Goal: Find specific page/section: Find specific page/section

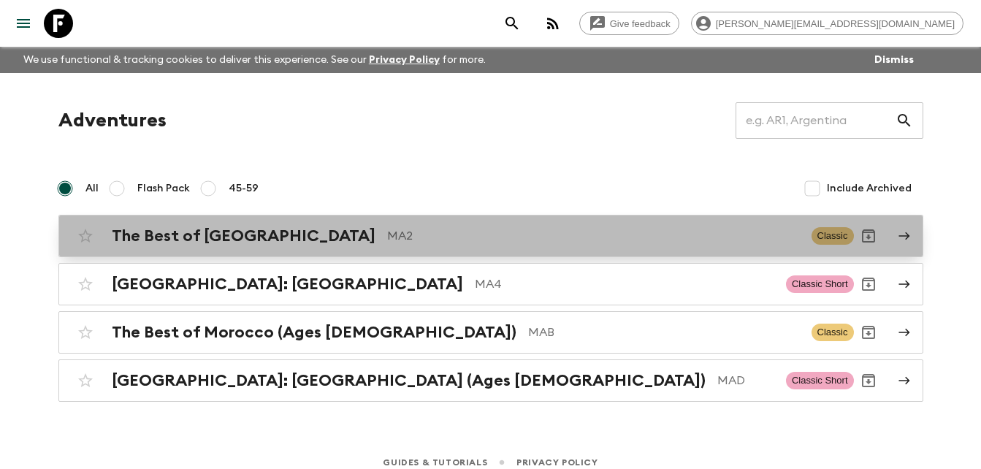
click at [264, 233] on h2 "The Best of [GEOGRAPHIC_DATA]" at bounding box center [244, 235] width 264 height 19
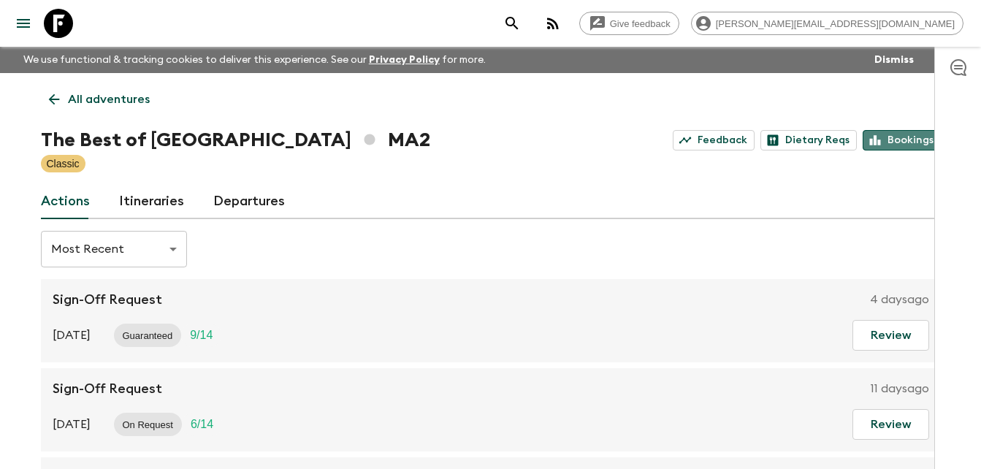
click at [906, 142] on link "Bookings" at bounding box center [902, 140] width 78 height 20
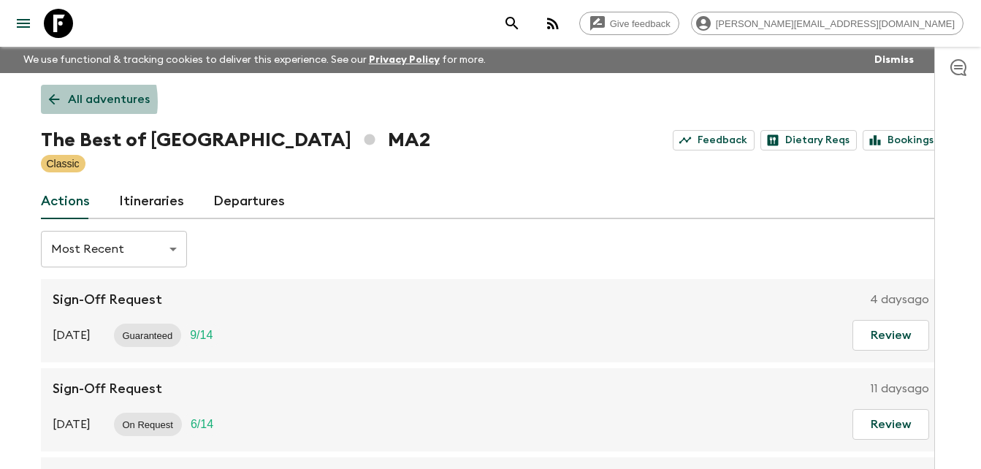
click at [56, 102] on icon at bounding box center [54, 99] width 16 height 16
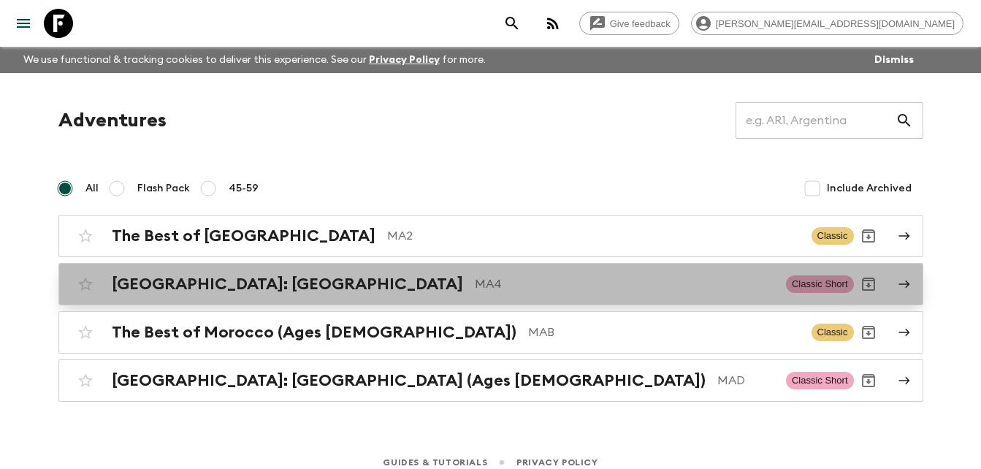
click at [221, 286] on h2 "[GEOGRAPHIC_DATA]: [GEOGRAPHIC_DATA]" at bounding box center [287, 284] width 351 height 19
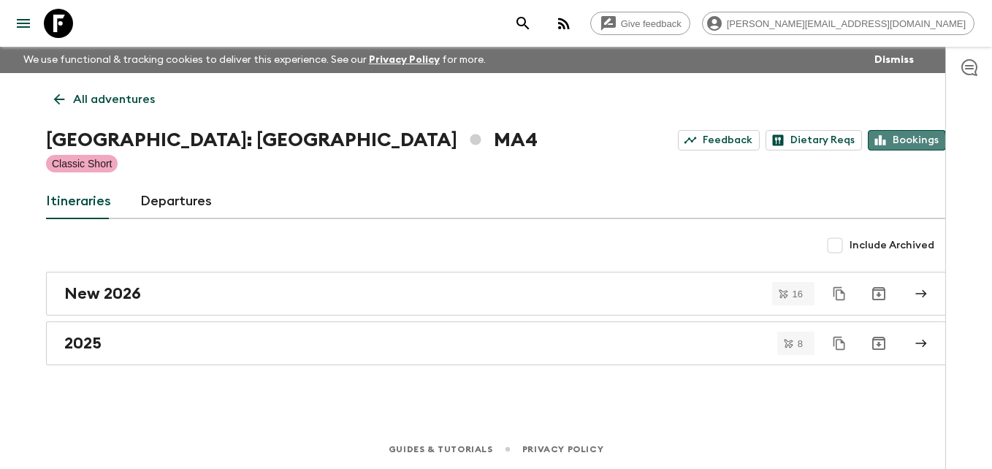
click at [908, 143] on link "Bookings" at bounding box center [907, 140] width 78 height 20
click at [60, 102] on icon at bounding box center [59, 99] width 16 height 16
